Goal: Check status

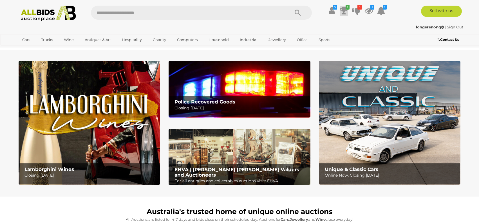
click at [341, 10] on icon at bounding box center [344, 11] width 8 height 10
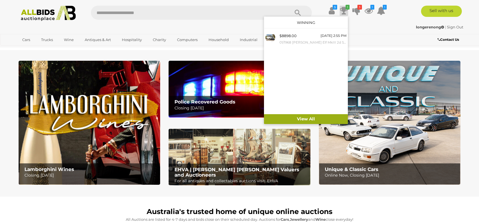
click at [311, 121] on link "View All" at bounding box center [306, 119] width 84 height 10
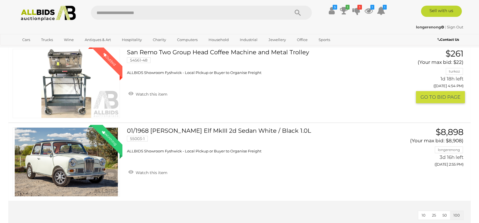
scroll to position [270, 0]
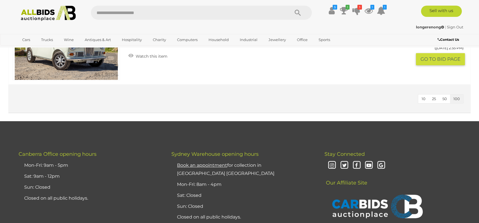
scroll to position [304, 0]
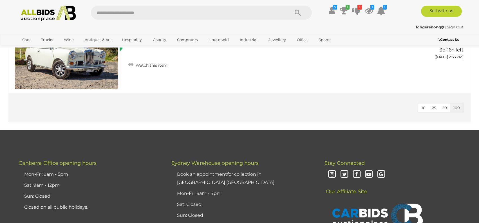
scroll to position [304, 0]
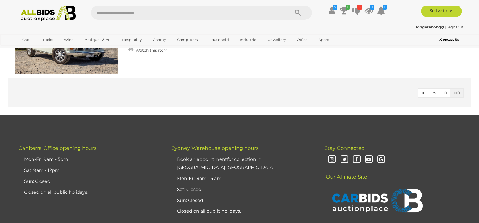
scroll to position [302, 0]
